Goal: Task Accomplishment & Management: Manage account settings

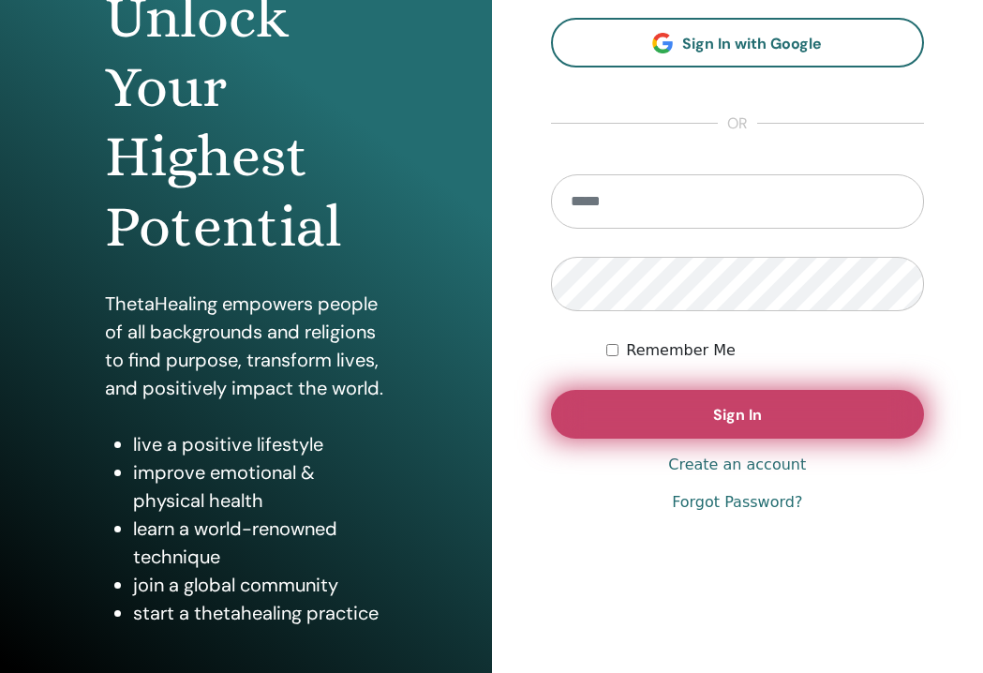
scroll to position [224, 0]
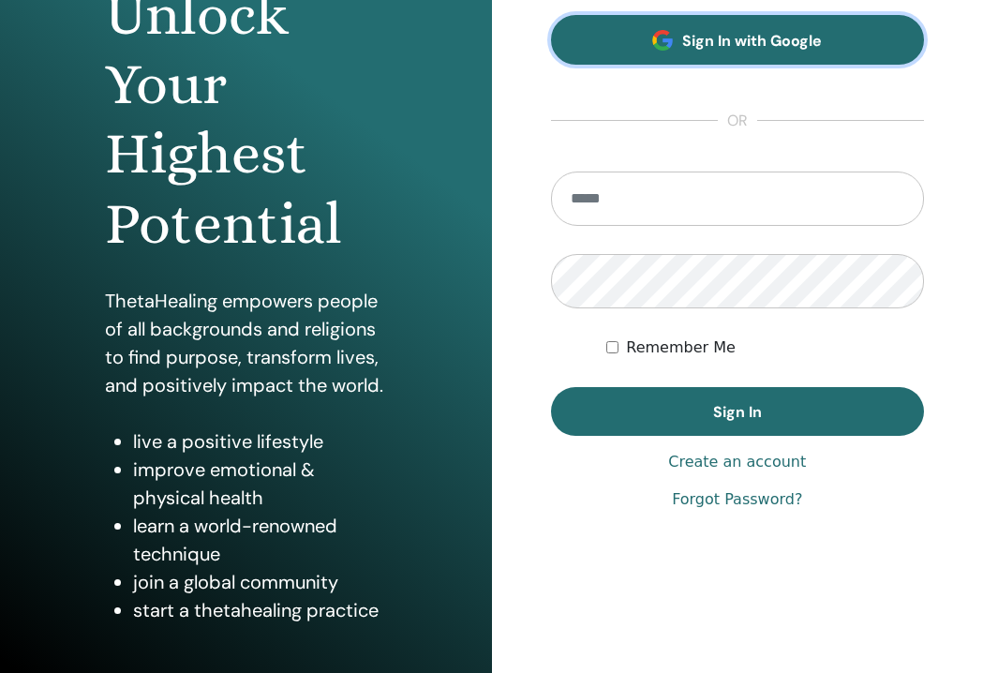
click at [736, 63] on link "Sign In with Google" at bounding box center [738, 40] width 374 height 50
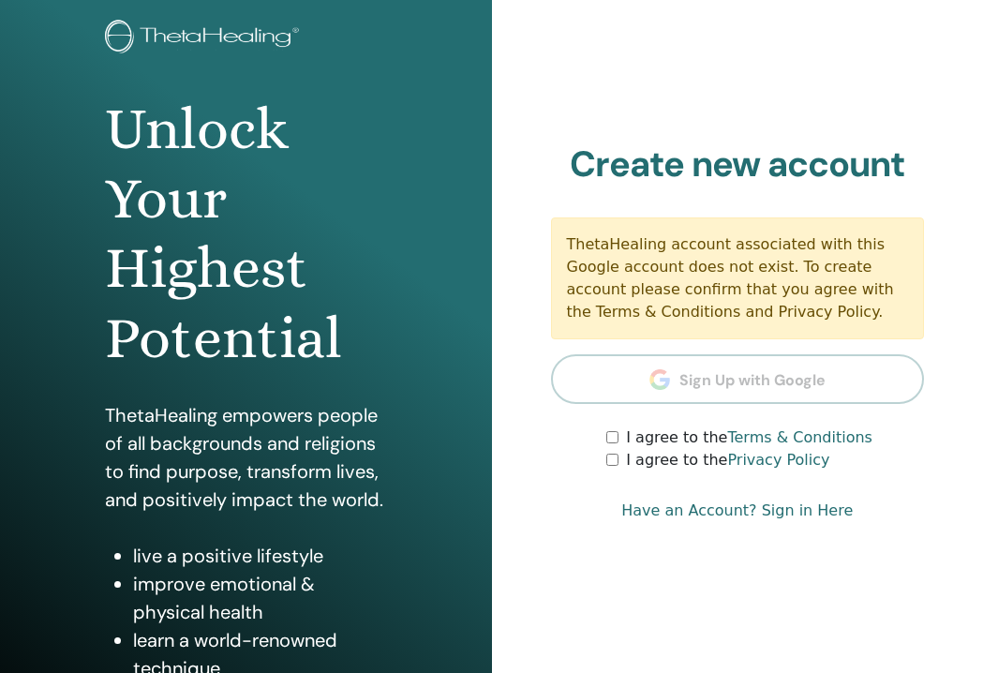
scroll to position [128, 0]
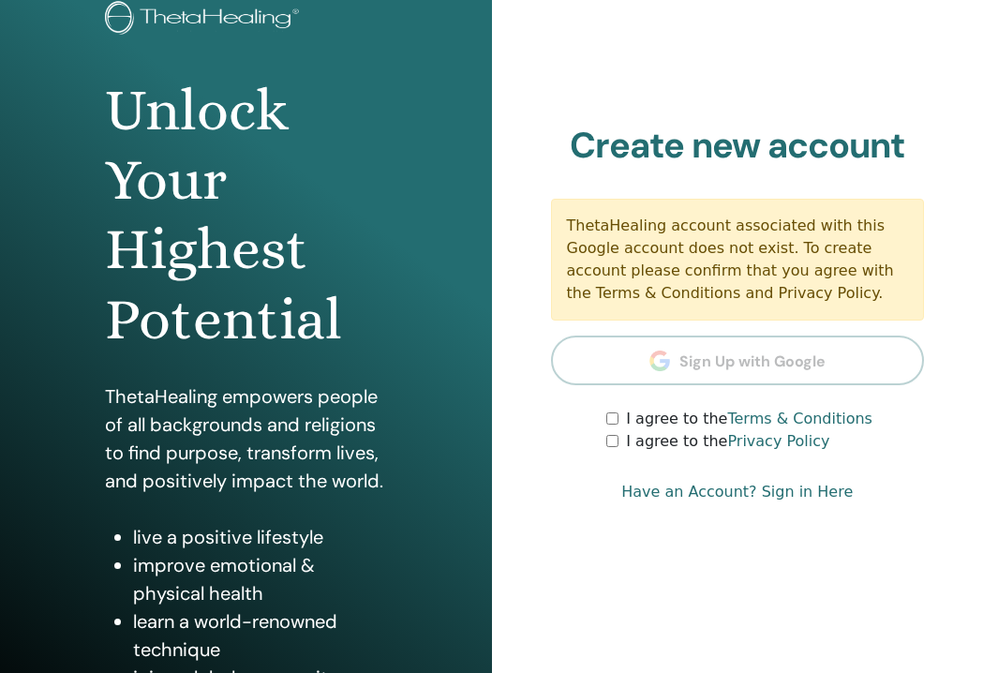
click at [611, 409] on div "I agree to the Terms & Conditions" at bounding box center [765, 419] width 318 height 22
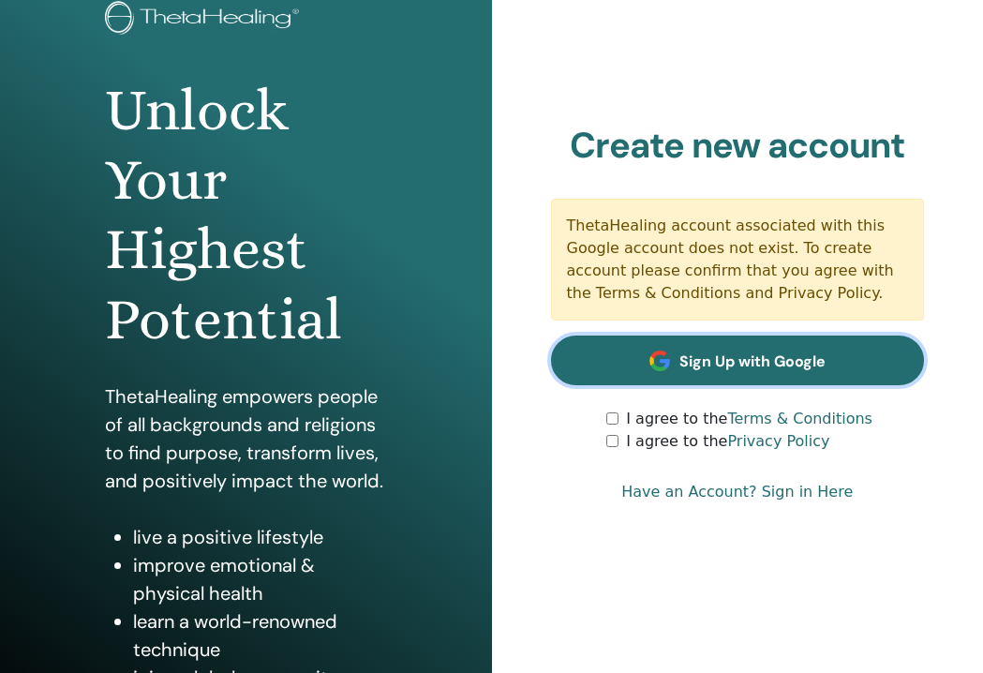
click at [730, 351] on span "Sign Up with Google" at bounding box center [752, 361] width 146 height 20
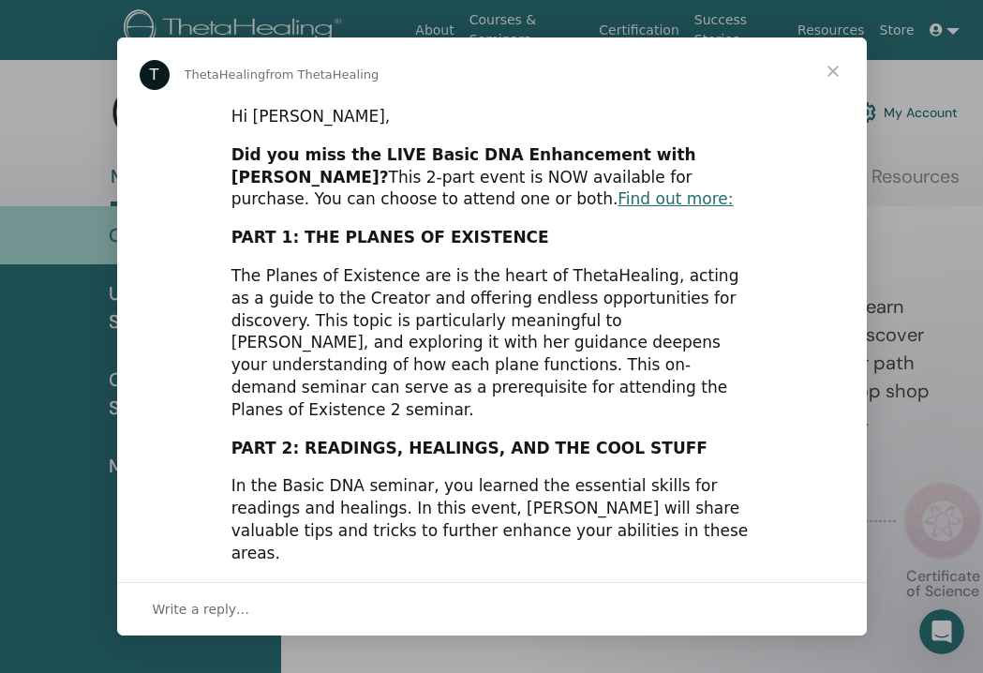
click at [826, 67] on span "Close" at bounding box center [832, 70] width 67 height 67
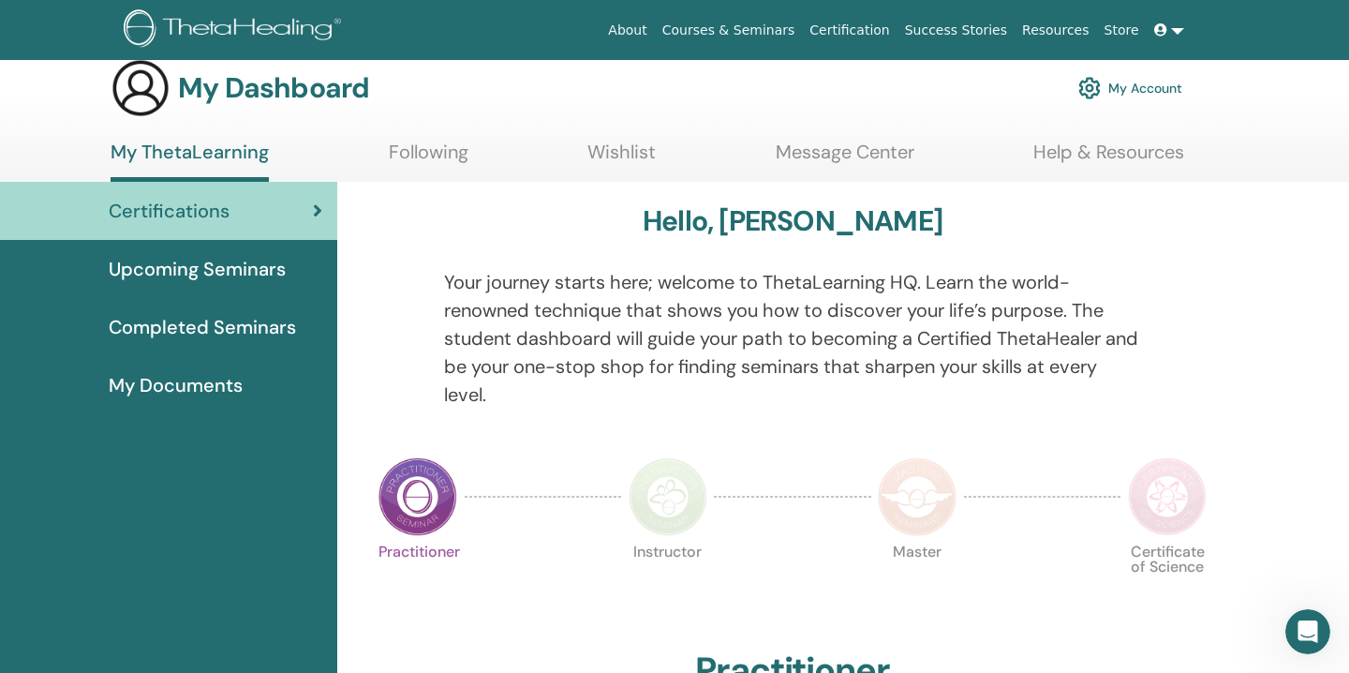
scroll to position [27, 0]
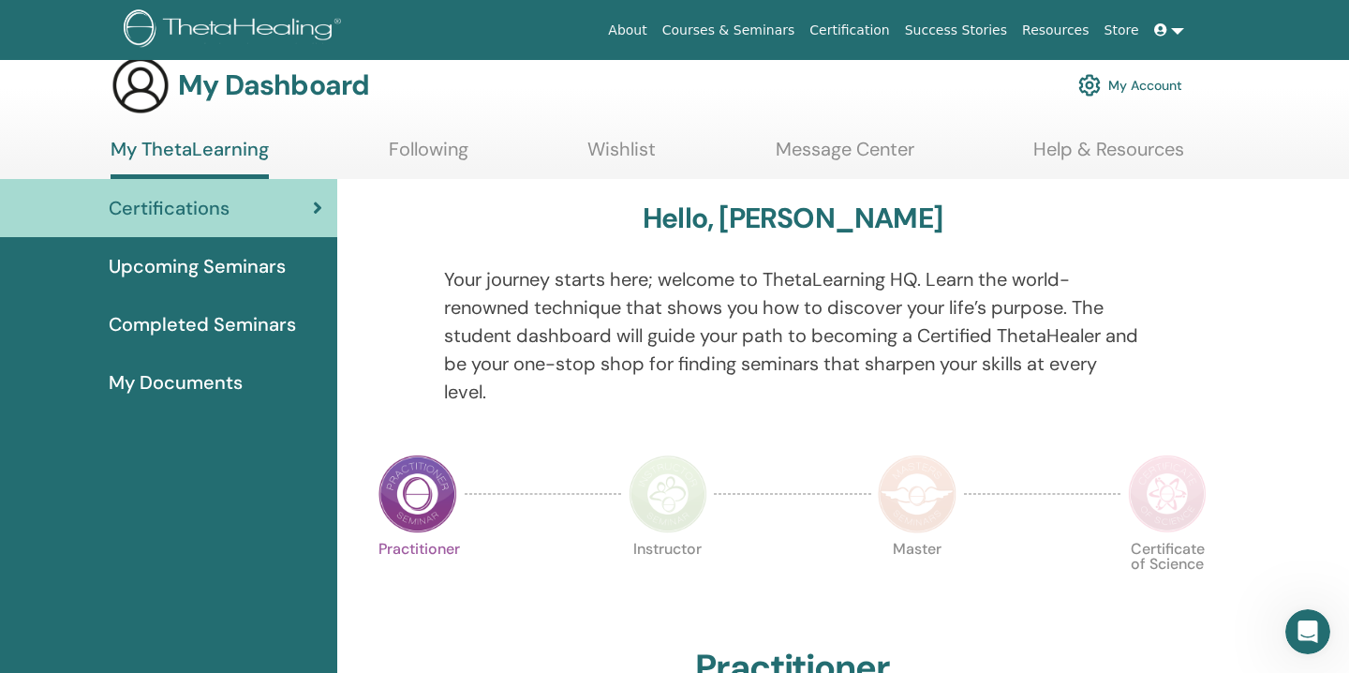
click at [982, 28] on link at bounding box center [1169, 30] width 45 height 35
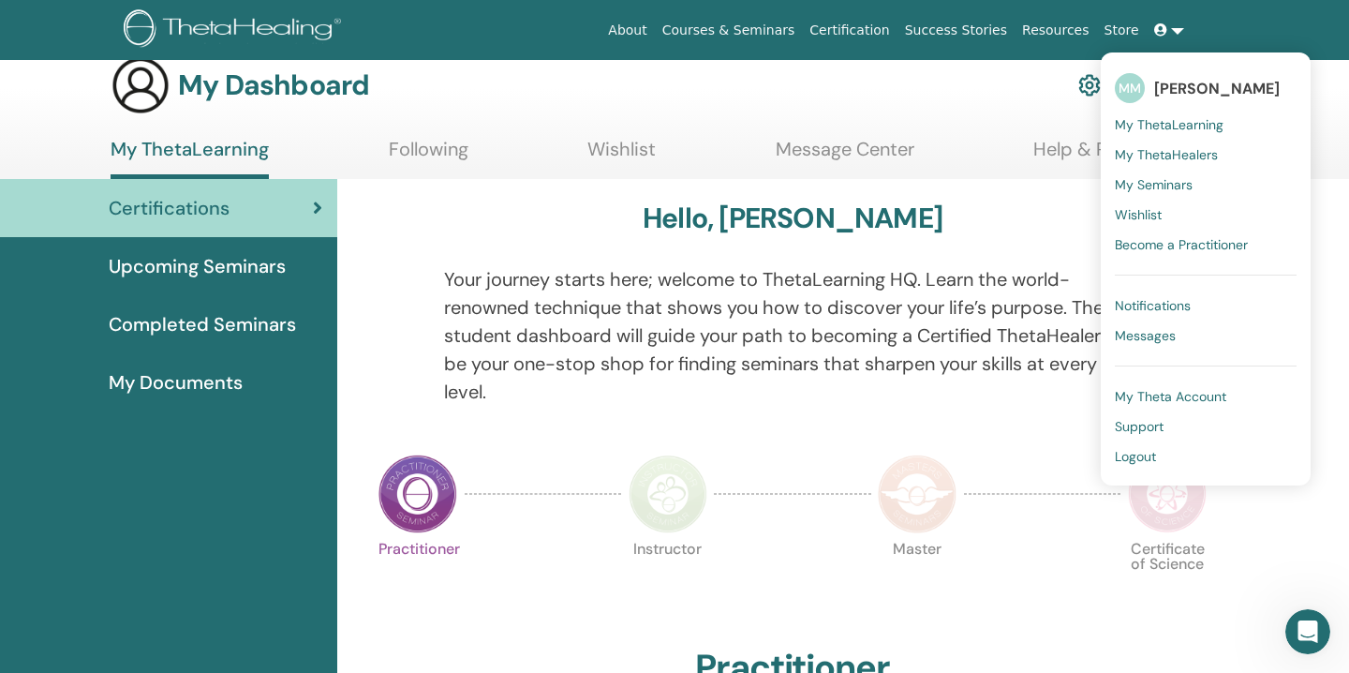
click at [982, 91] on span "[PERSON_NAME]" at bounding box center [1217, 89] width 126 height 20
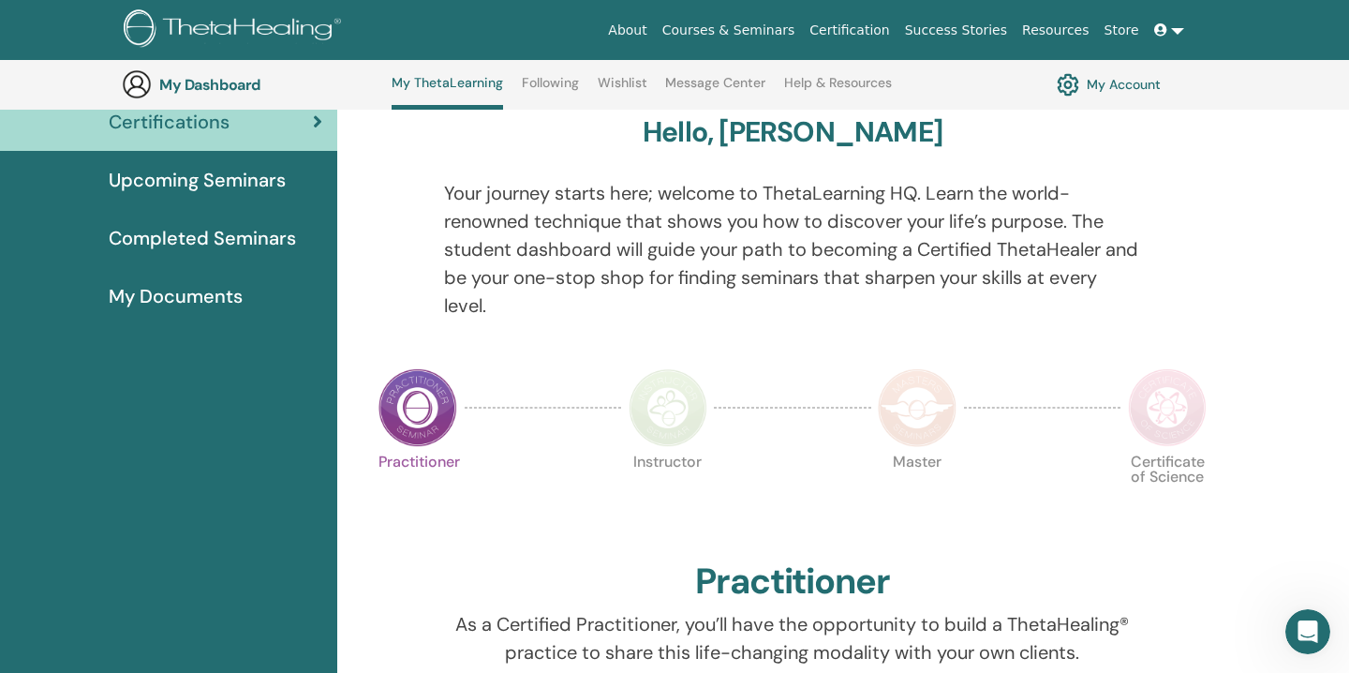
scroll to position [154, 0]
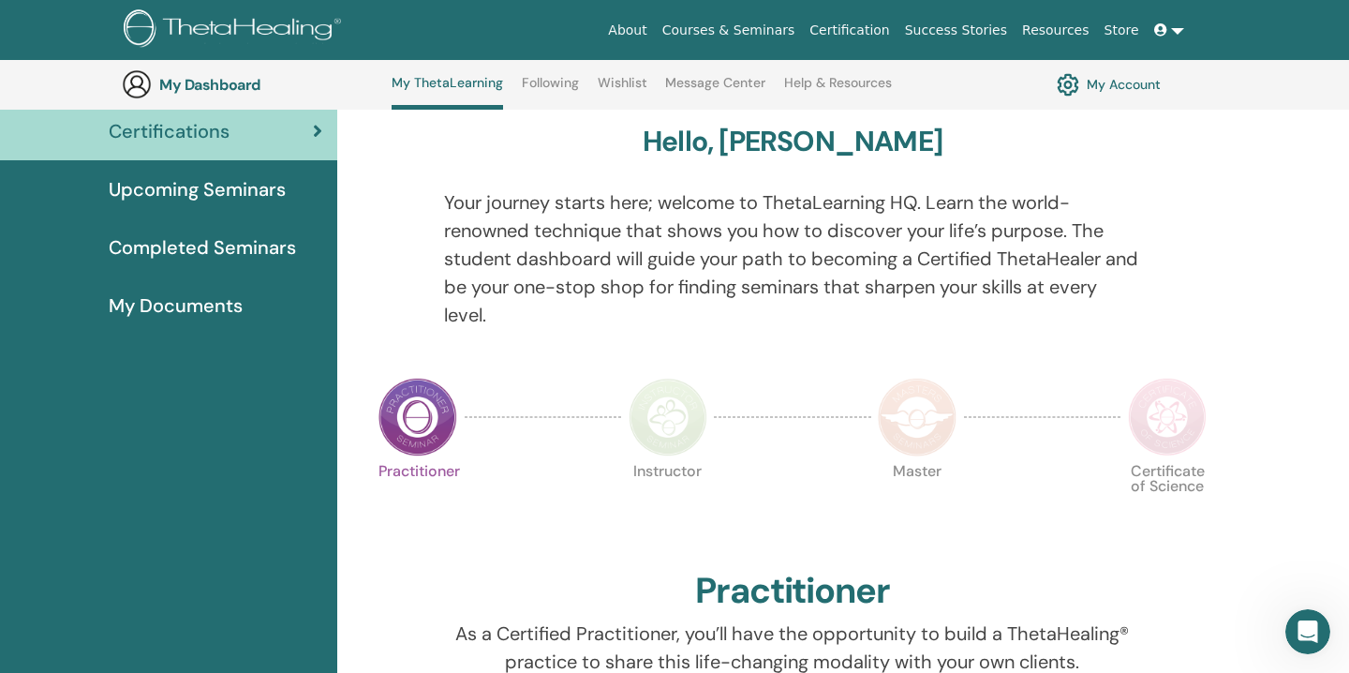
click at [982, 85] on link "My Account" at bounding box center [1109, 84] width 104 height 32
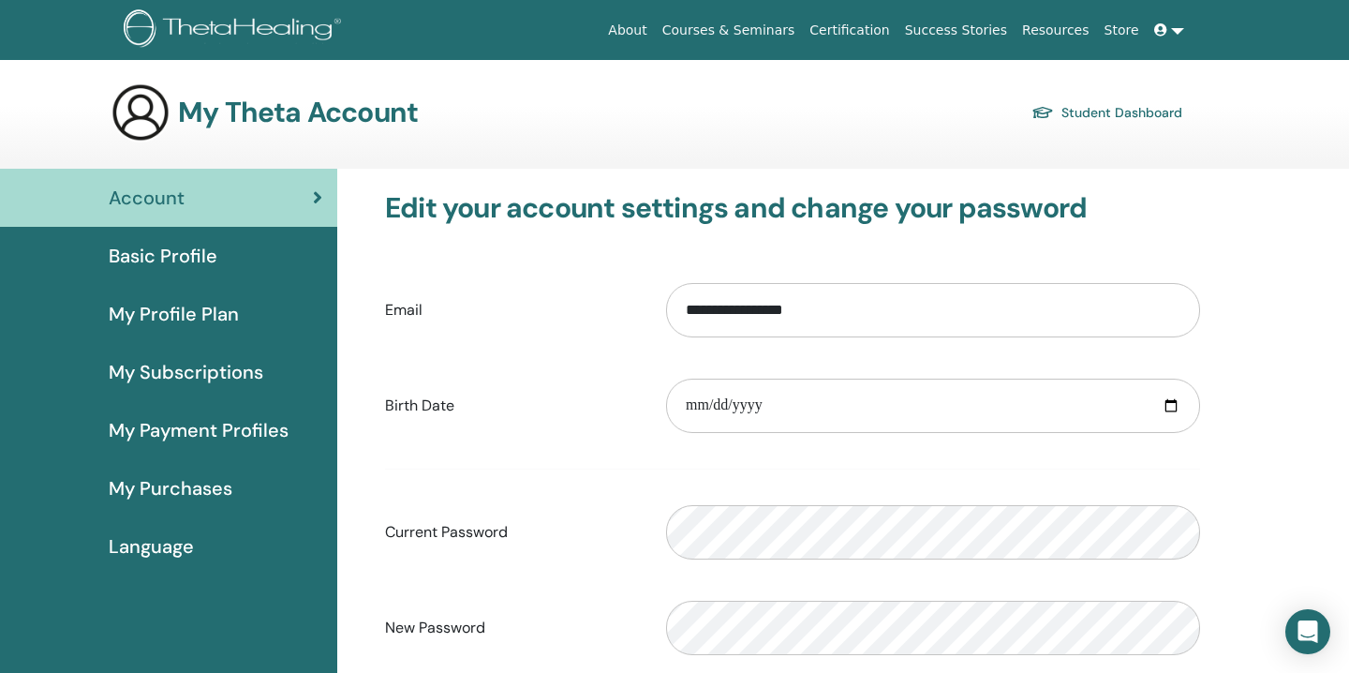
click at [234, 249] on div "Basic Profile" at bounding box center [168, 256] width 307 height 28
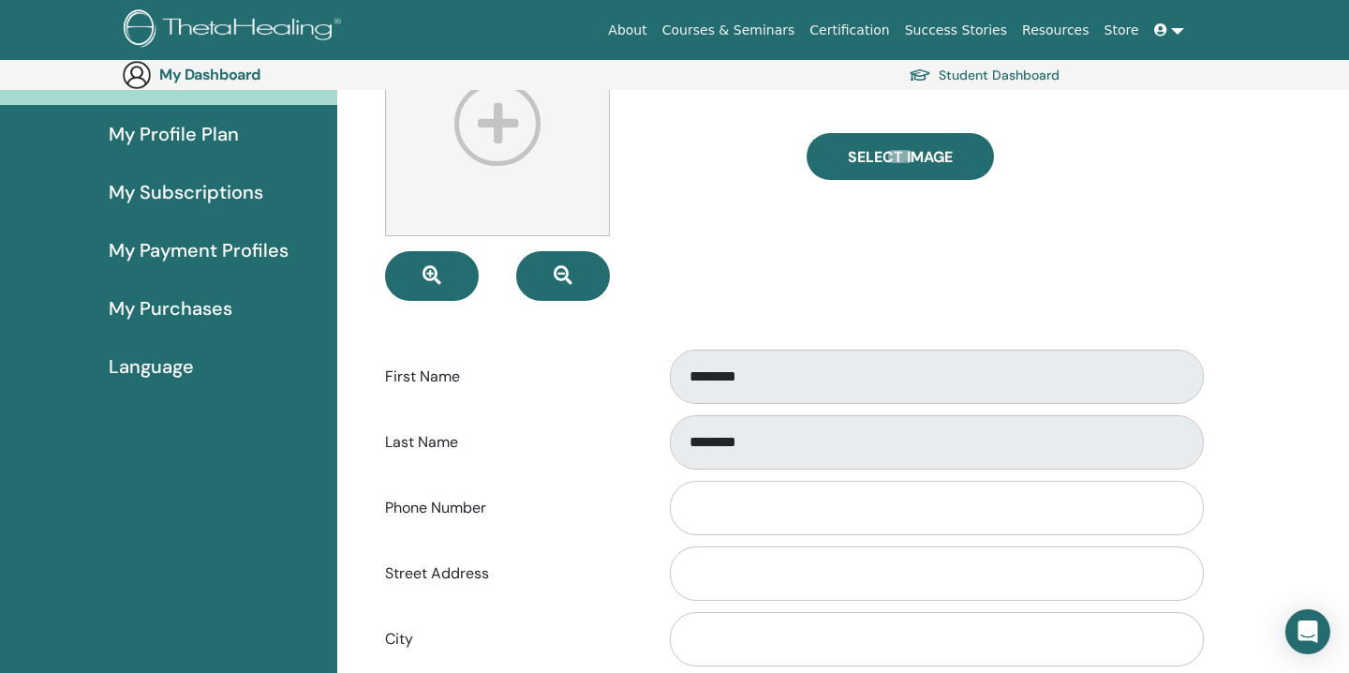
scroll to position [216, 0]
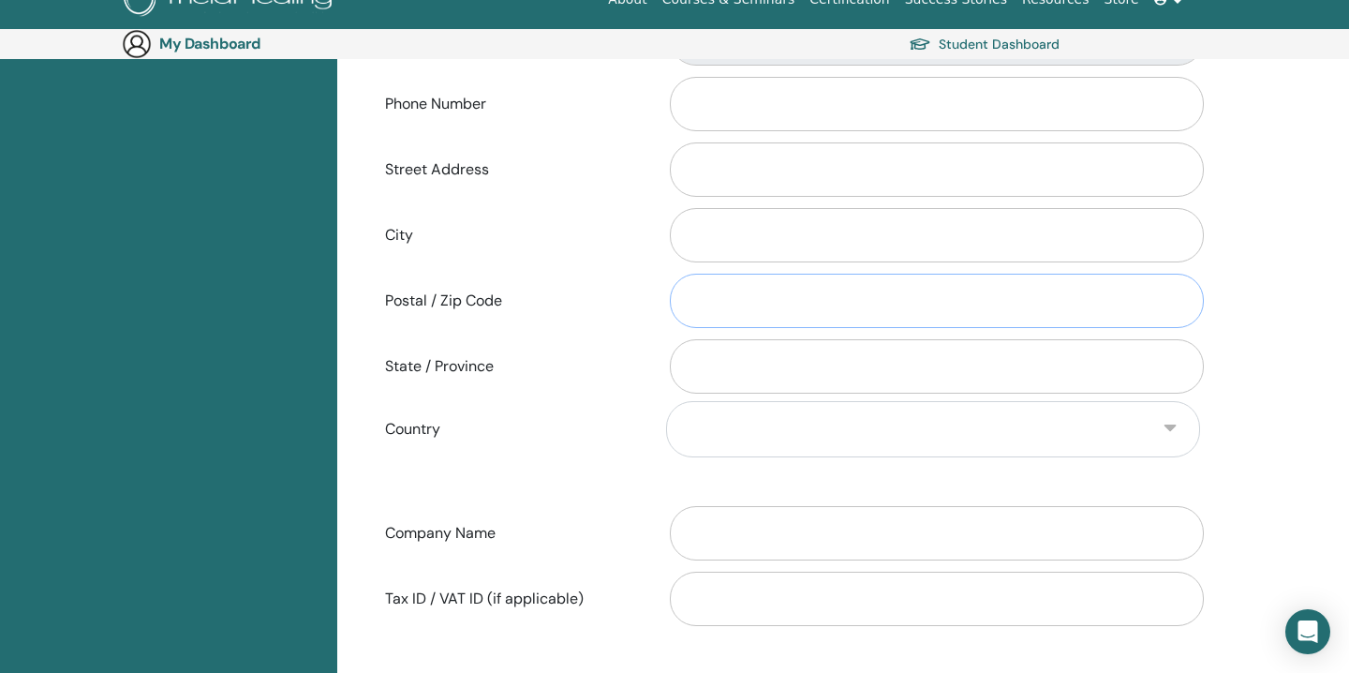
click at [749, 291] on input "Postal / Zip Code" at bounding box center [937, 301] width 534 height 54
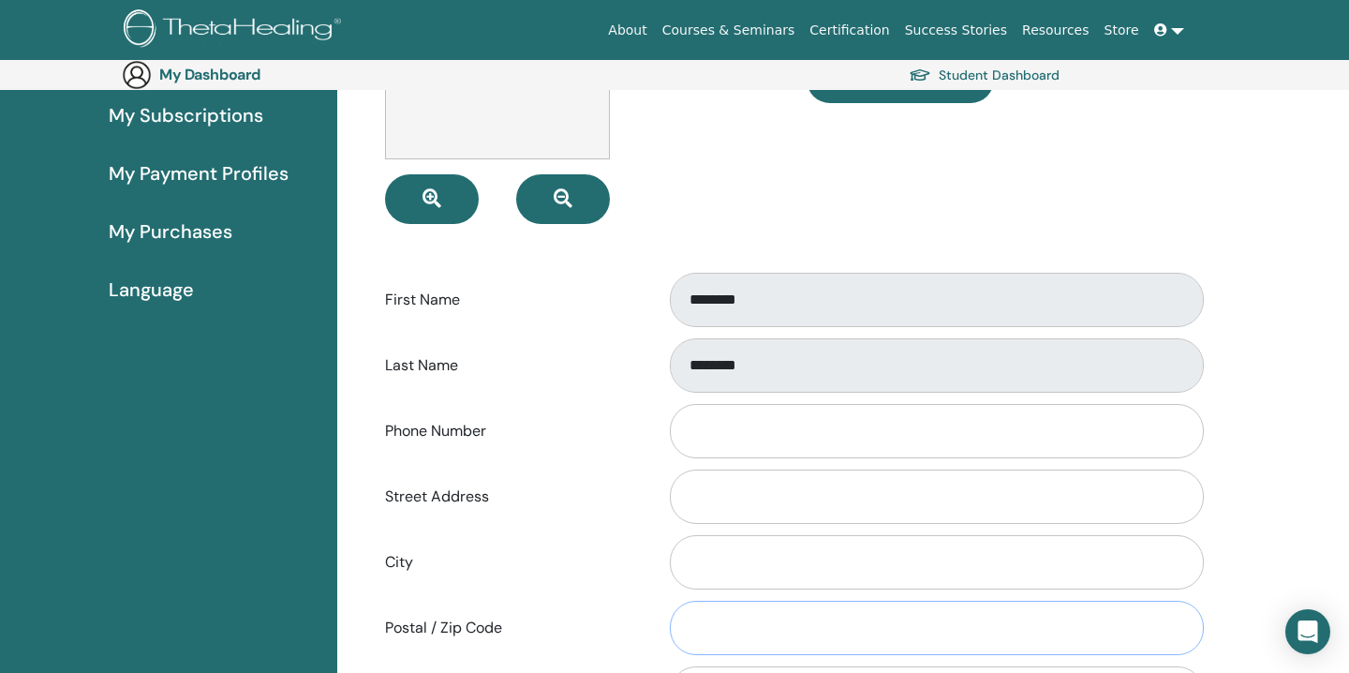
scroll to position [288, 0]
click at [726, 410] on input "Phone Number" at bounding box center [937, 430] width 534 height 54
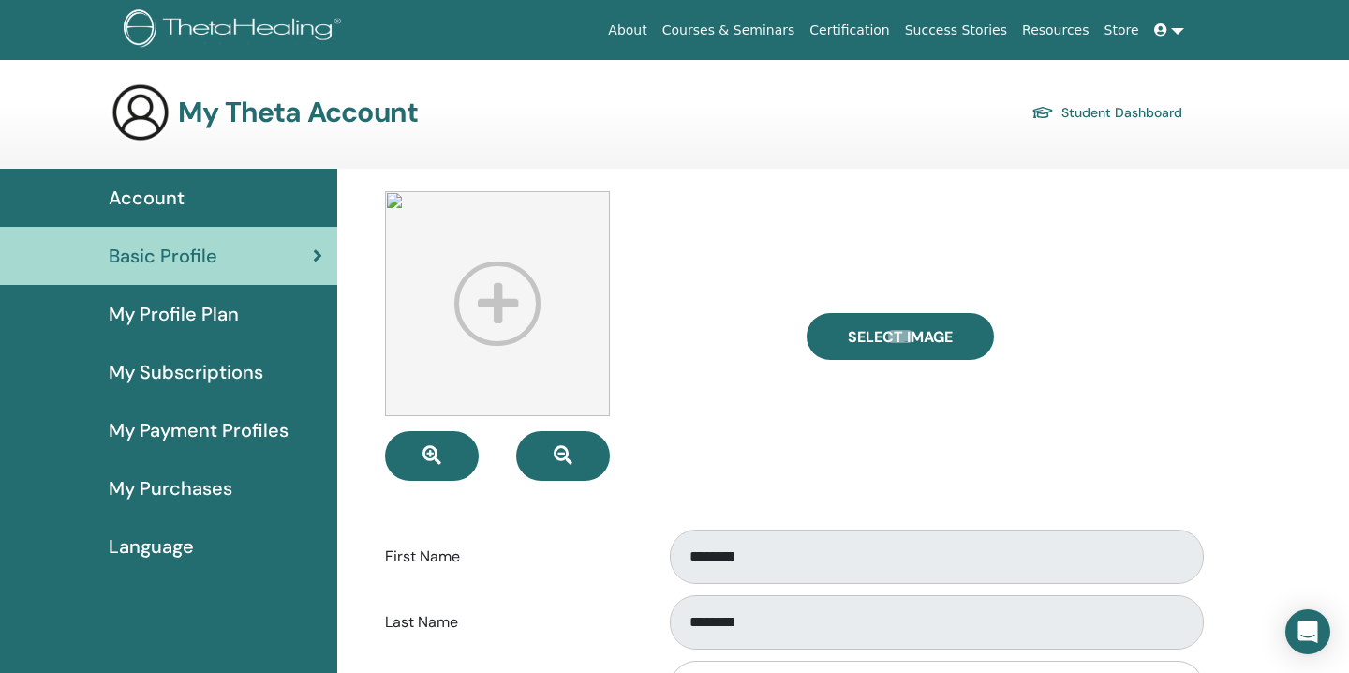
click at [496, 292] on img at bounding box center [497, 303] width 225 height 225
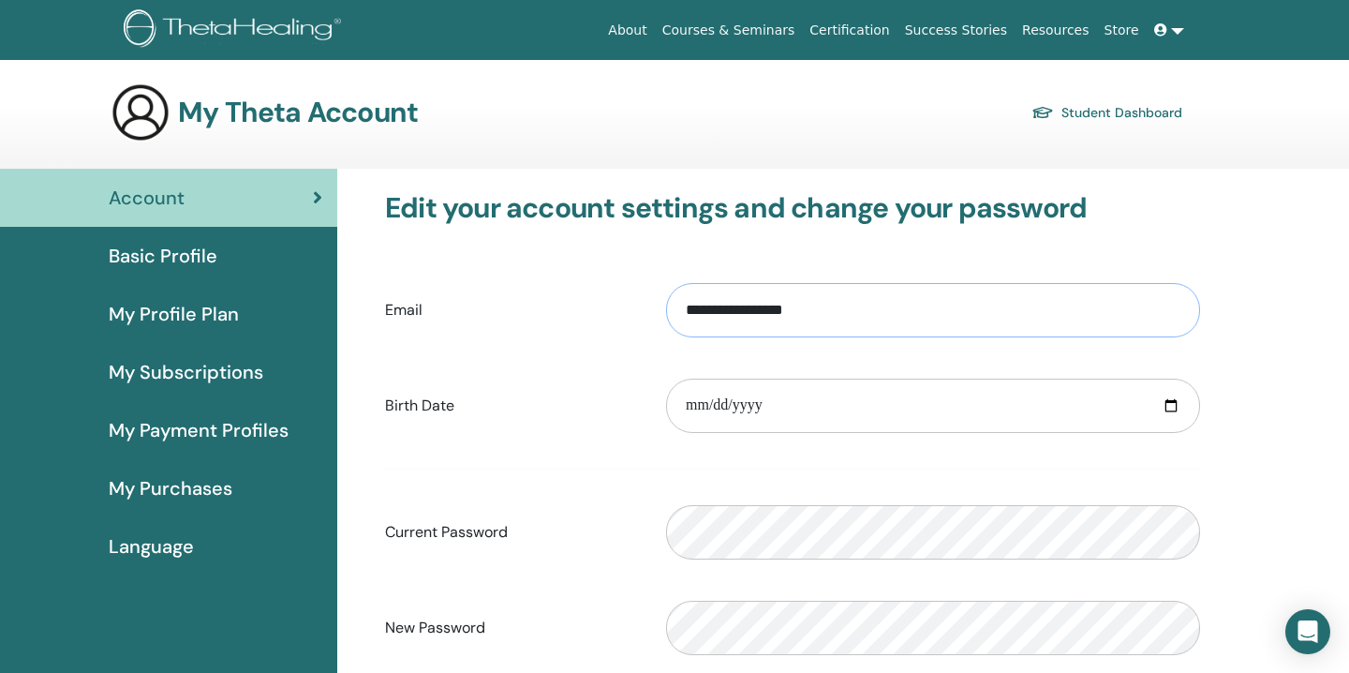
click at [1004, 306] on input "**********" at bounding box center [933, 310] width 534 height 54
click at [1176, 38] on link at bounding box center [1169, 30] width 45 height 35
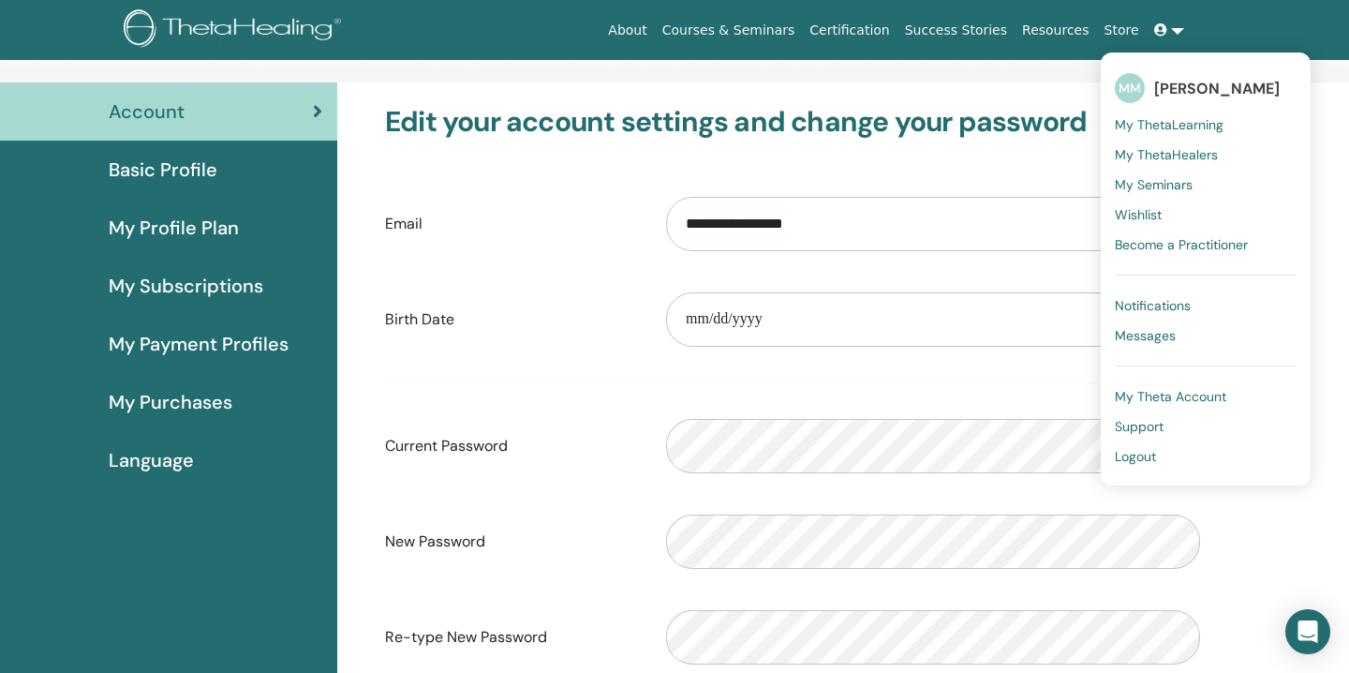
scroll to position [84, 0]
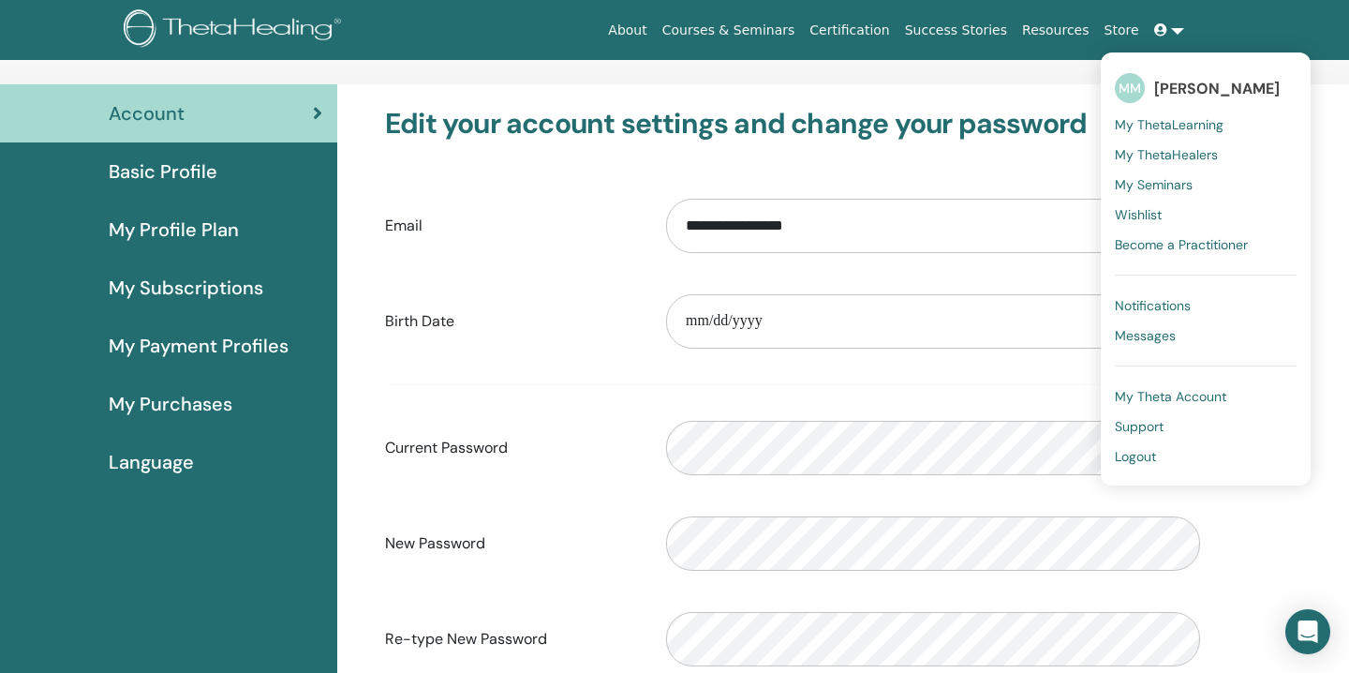
click at [906, 350] on div "Please provide a valid date" at bounding box center [933, 321] width 562 height 81
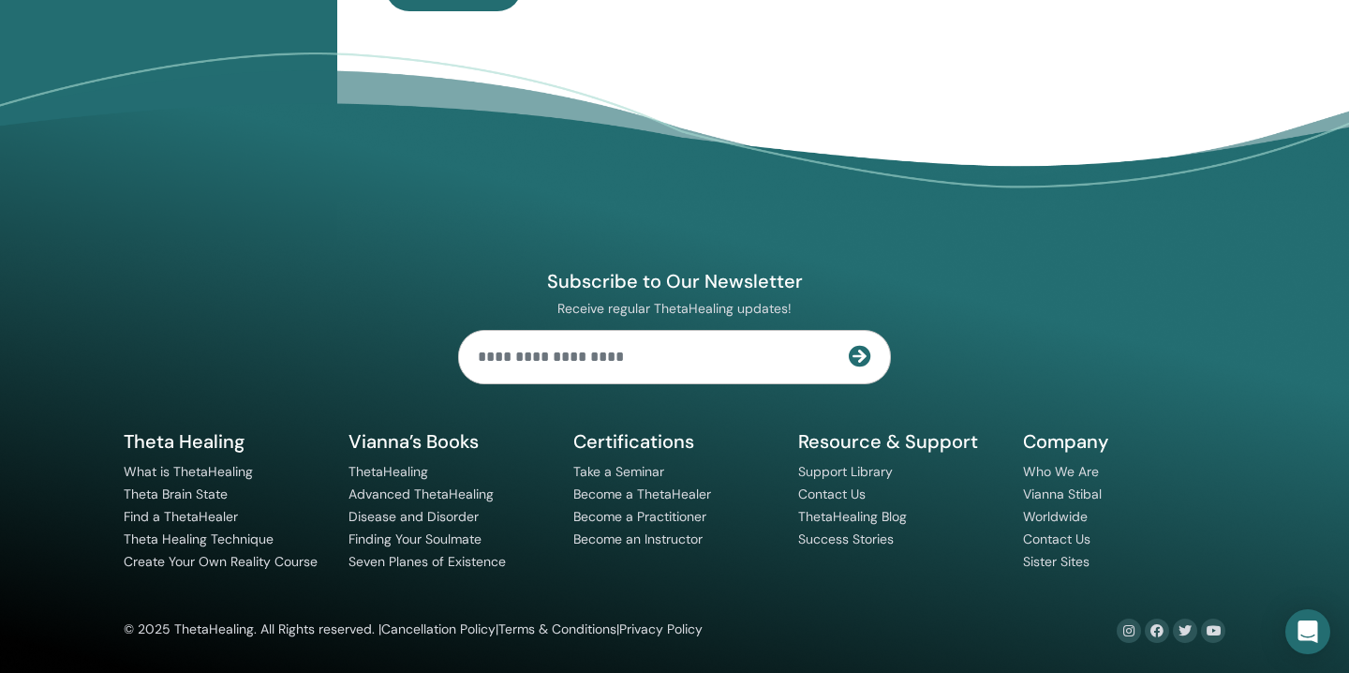
scroll to position [0, 0]
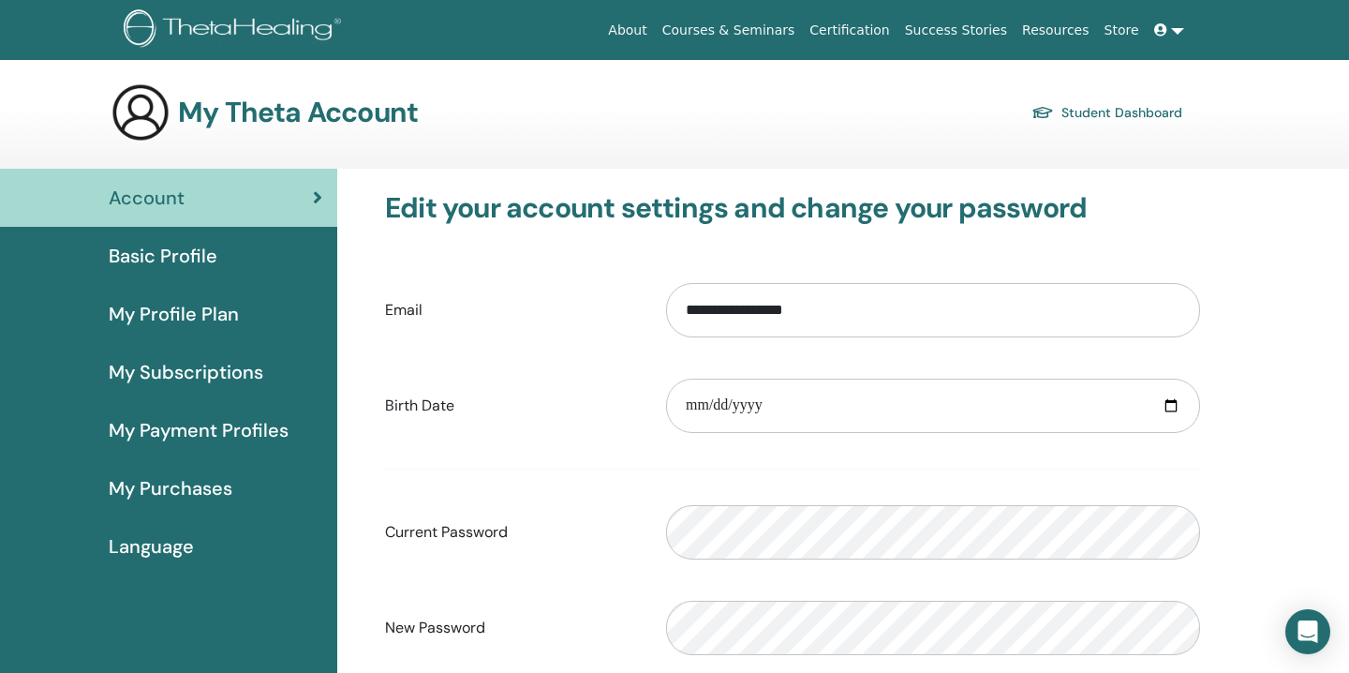
click at [1176, 35] on link at bounding box center [1169, 30] width 45 height 35
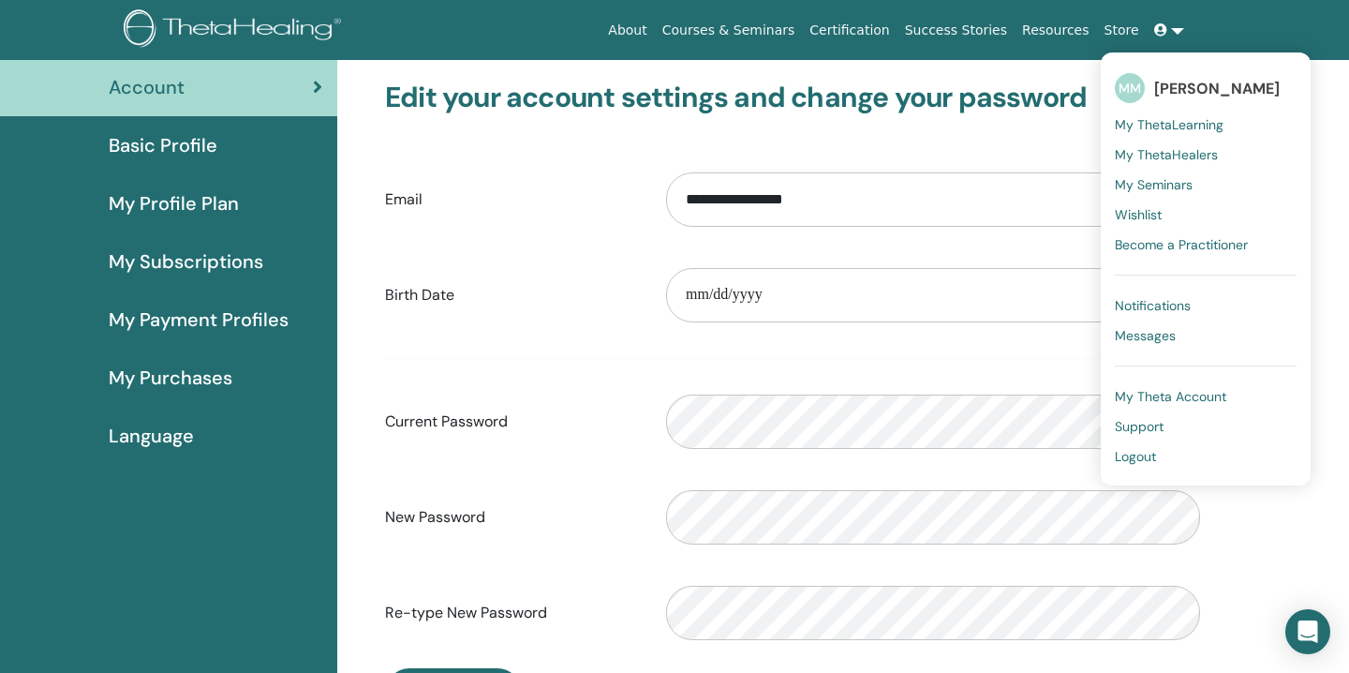
scroll to position [163, 0]
